Goal: Information Seeking & Learning: Understand process/instructions

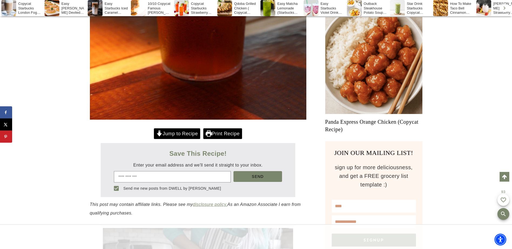
drag, startPoint x: 175, startPoint y: 134, endPoint x: 150, endPoint y: 139, distance: 26.0
click at [175, 134] on link "Jump to Recipe" at bounding box center [177, 134] width 46 height 11
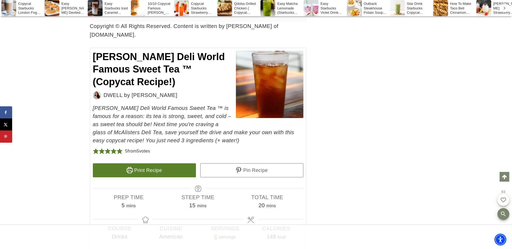
scroll to position [3239, 0]
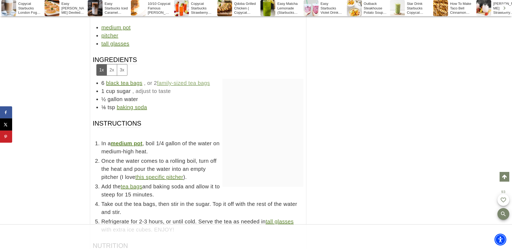
scroll to position [3509, 0]
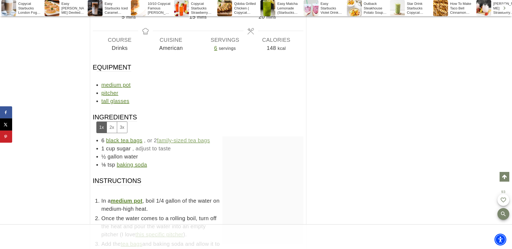
click at [124, 122] on button "3x" at bounding box center [122, 127] width 10 height 11
click at [112, 122] on button "2x" at bounding box center [112, 127] width 10 height 11
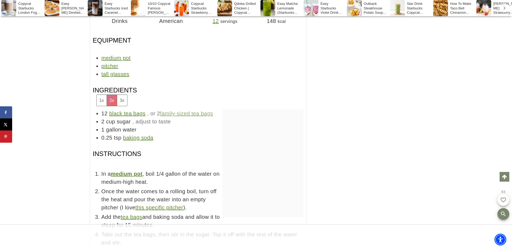
scroll to position [0, 0]
click at [103, 95] on button "1x" at bounding box center [102, 100] width 10 height 11
click at [395, 181] on div at bounding box center [373, 52] width 97 height 648
